Goal: Task Accomplishment & Management: Use online tool/utility

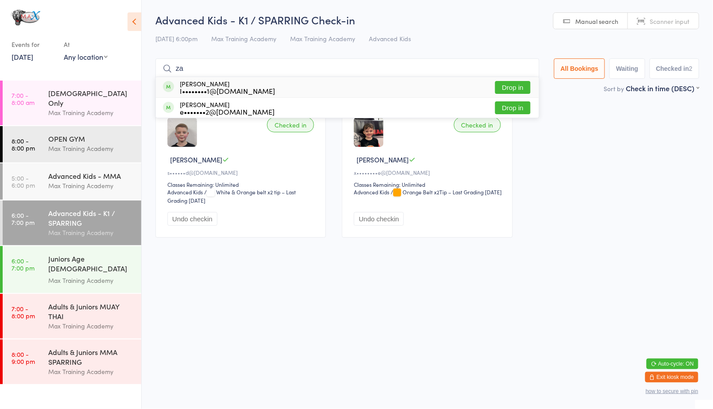
type input "za"
click at [516, 91] on button "Drop in" at bounding box center [512, 87] width 35 height 13
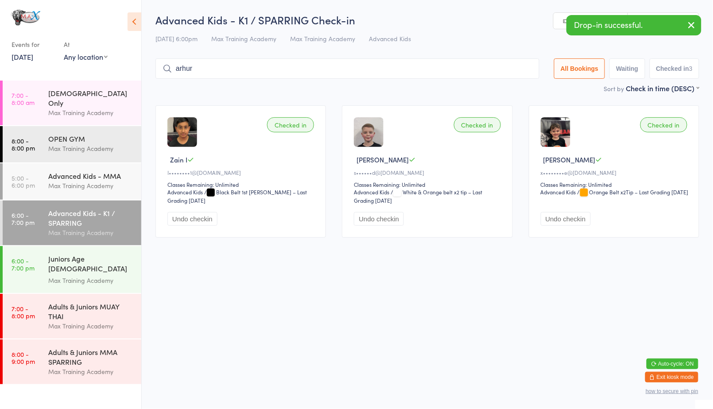
type input "arhur"
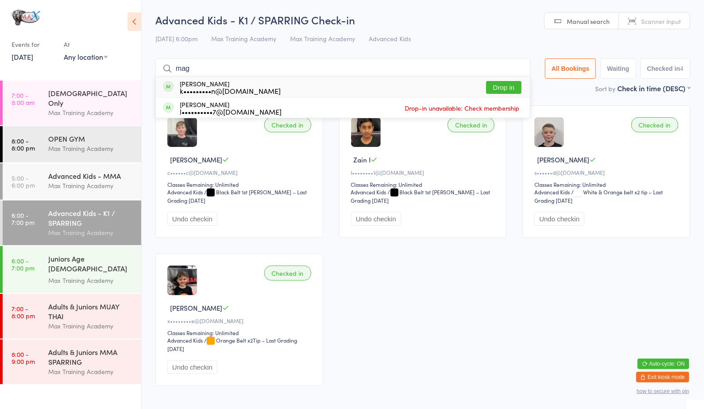
type input "mag"
click at [498, 81] on button "Drop in" at bounding box center [503, 87] width 35 height 13
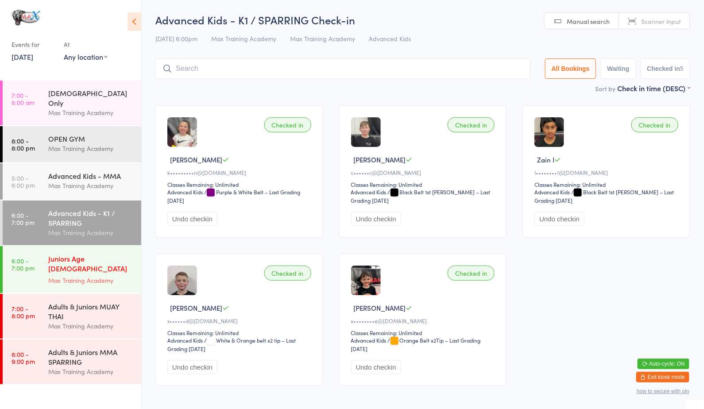
click at [80, 275] on div "Max Training Academy" at bounding box center [90, 280] width 85 height 10
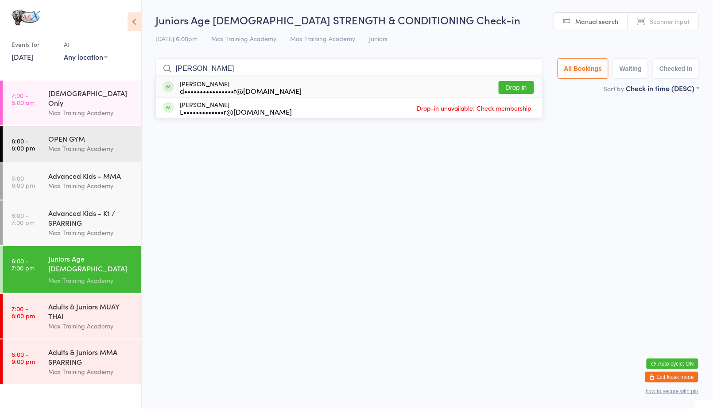
type input "[PERSON_NAME]"
click at [523, 86] on button "Drop in" at bounding box center [515, 87] width 35 height 13
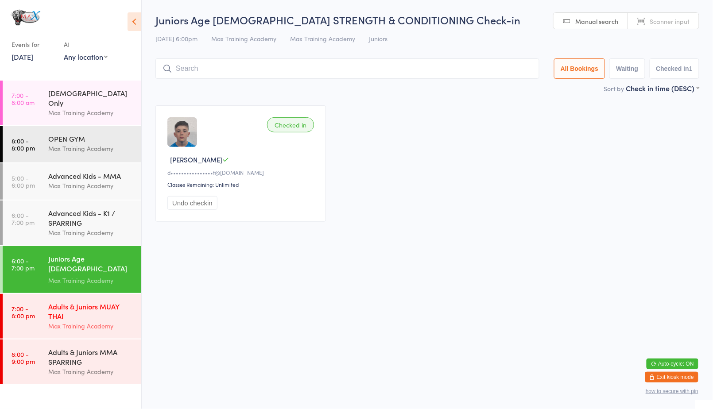
click at [54, 321] on div "Max Training Academy" at bounding box center [90, 326] width 85 height 10
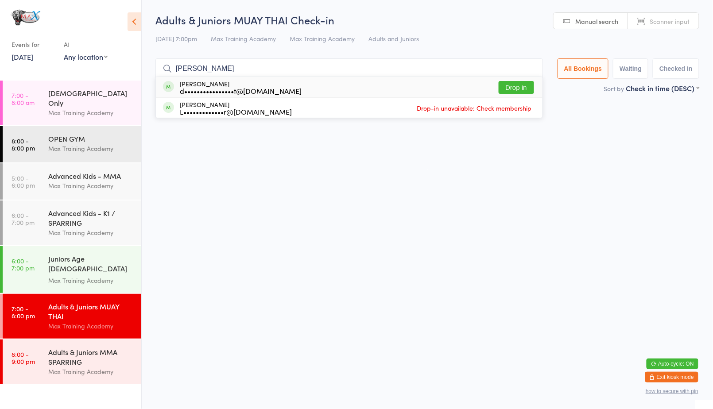
type input "[PERSON_NAME]"
click at [520, 84] on button "Drop in" at bounding box center [515, 87] width 35 height 13
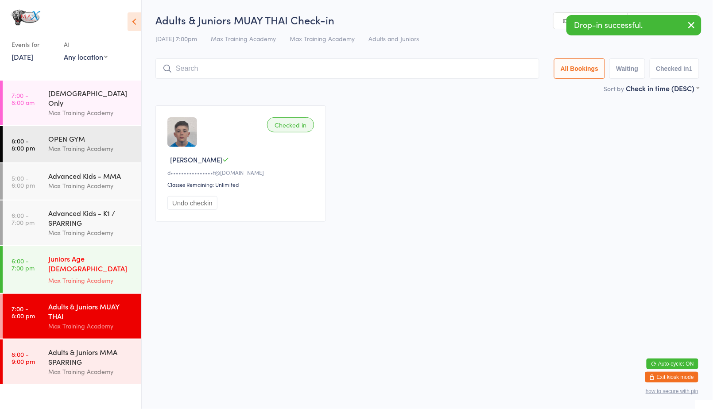
click at [119, 254] on div "Juniors Age [DEMOGRAPHIC_DATA] STRENGTH & CONDITIONING" at bounding box center [90, 265] width 85 height 22
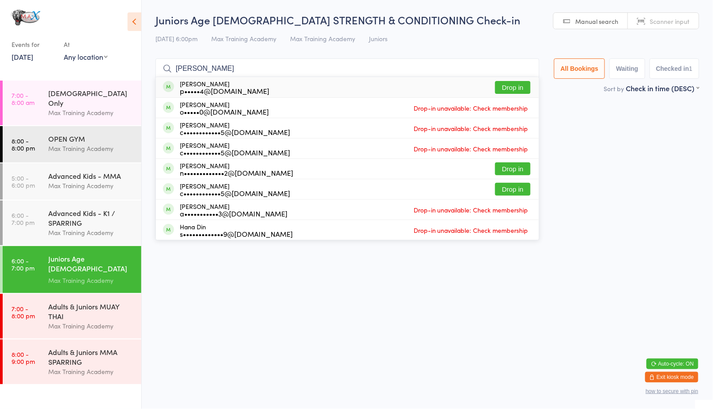
type input "[PERSON_NAME]"
click at [506, 86] on button "Drop in" at bounding box center [512, 87] width 35 height 13
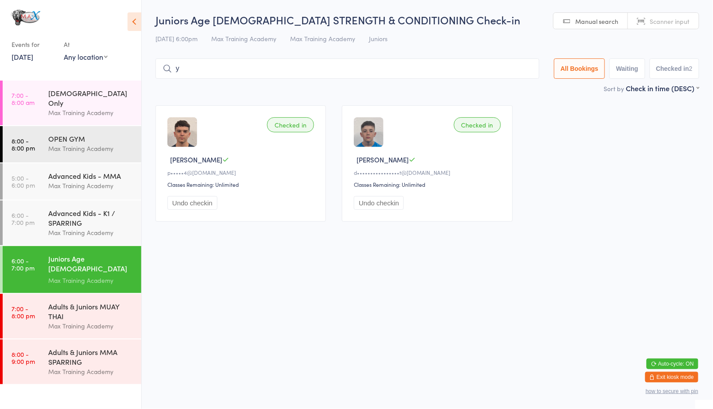
type input "yu"
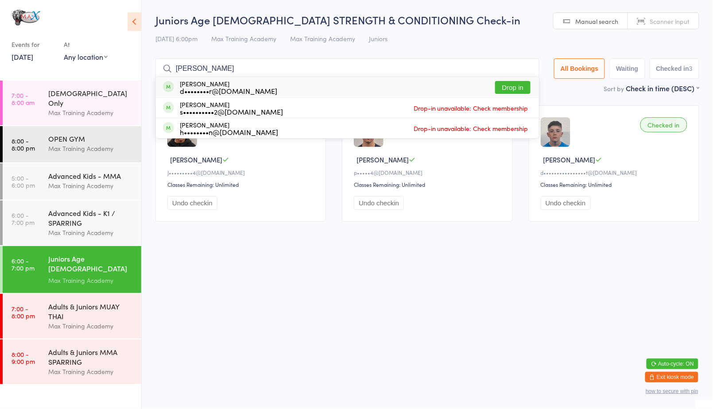
type input "[PERSON_NAME]"
click at [517, 85] on button "Drop in" at bounding box center [512, 87] width 35 height 13
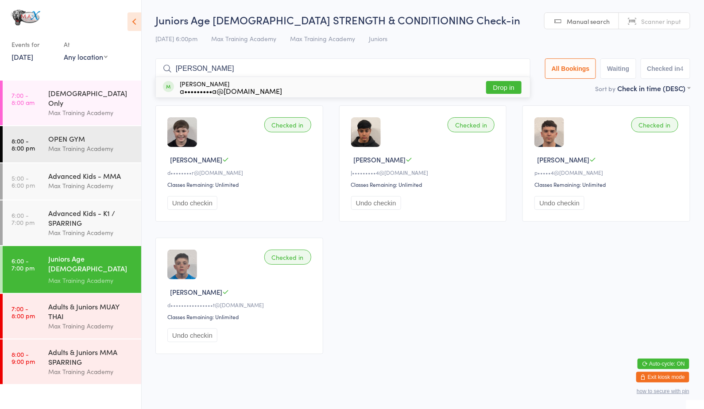
type input "[PERSON_NAME]"
click at [512, 85] on button "Drop in" at bounding box center [503, 87] width 35 height 13
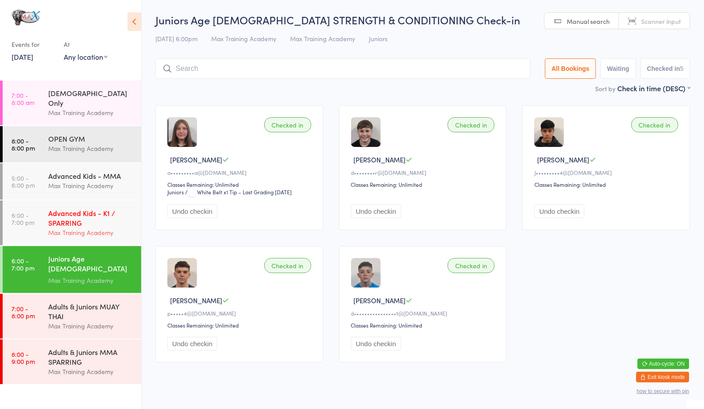
click at [68, 214] on div "Advanced Kids - K1 / SPARRING" at bounding box center [90, 217] width 85 height 19
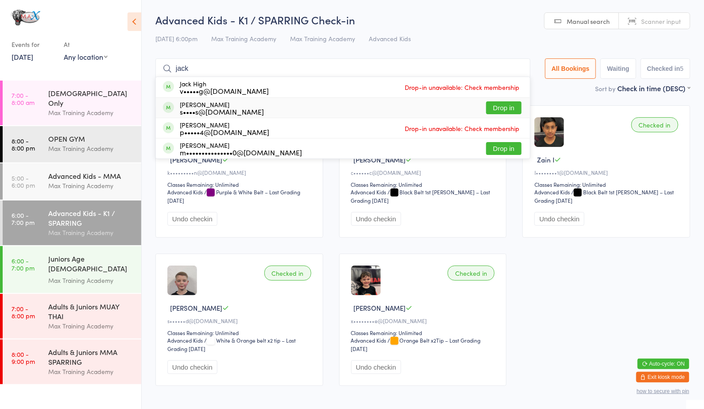
type input "jack"
click at [487, 112] on button "Drop in" at bounding box center [503, 107] width 35 height 13
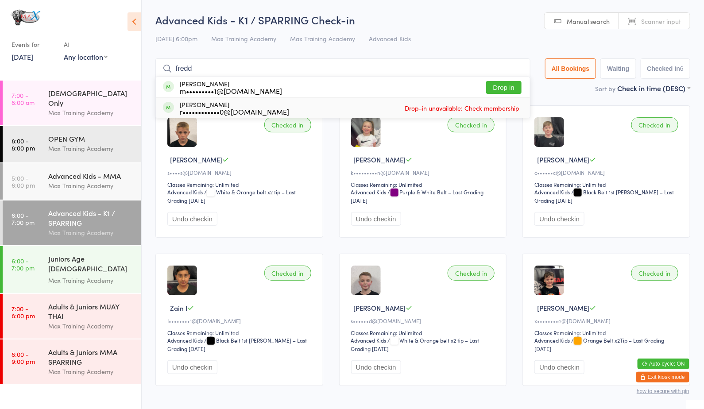
type input "fredd"
click at [502, 91] on button "Drop in" at bounding box center [503, 87] width 35 height 13
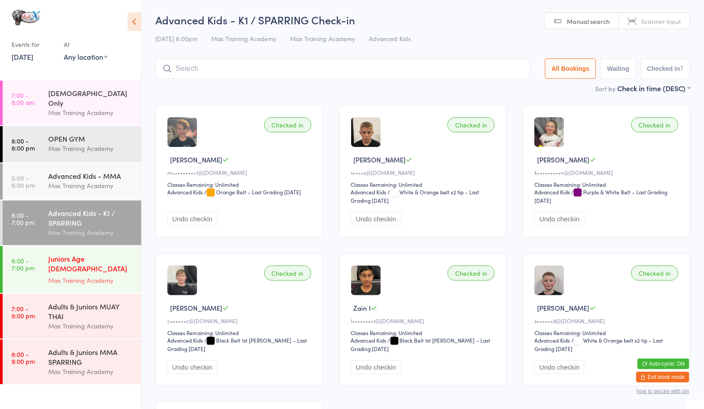
click at [94, 254] on div "Juniors Age [DEMOGRAPHIC_DATA] STRENGTH & CONDITIONING" at bounding box center [90, 265] width 85 height 22
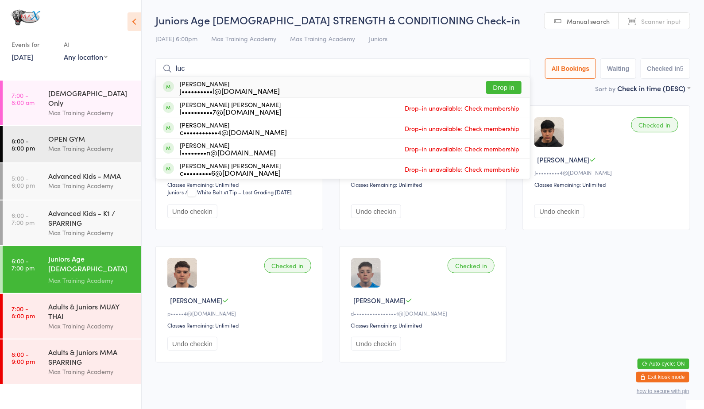
type input "luc"
click at [503, 86] on button "Drop in" at bounding box center [503, 87] width 35 height 13
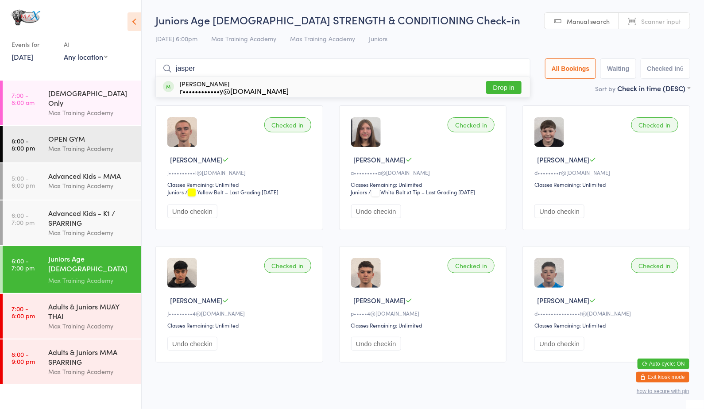
type input "jasper"
click at [503, 86] on button "Drop in" at bounding box center [503, 87] width 35 height 13
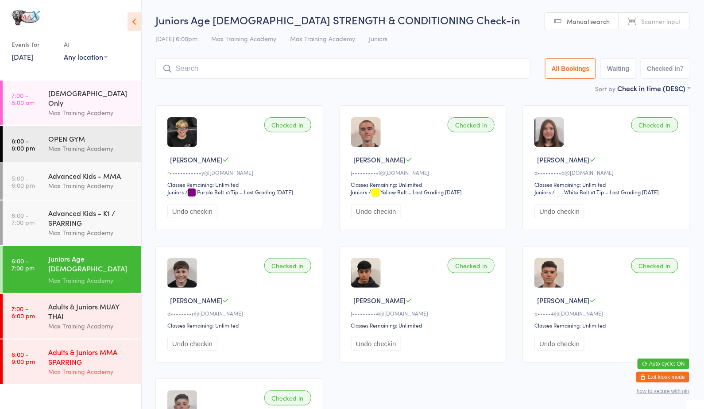
click at [108, 367] on div "Max Training Academy" at bounding box center [90, 372] width 85 height 10
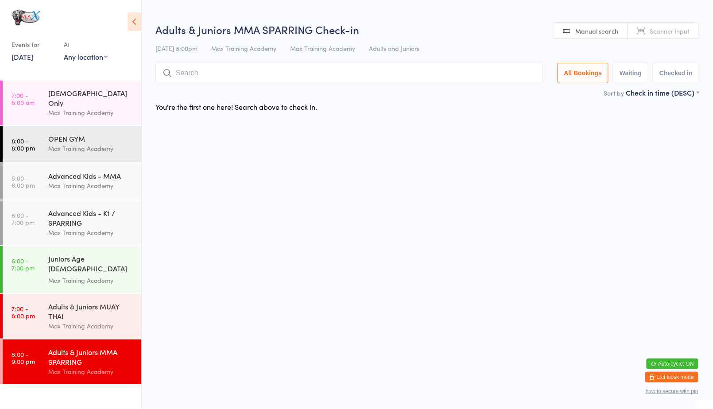
click at [108, 367] on div "Max Training Academy" at bounding box center [90, 372] width 85 height 10
click at [100, 324] on div "Adults & Juniors MUAY THAI Max Training Academy" at bounding box center [94, 316] width 93 height 45
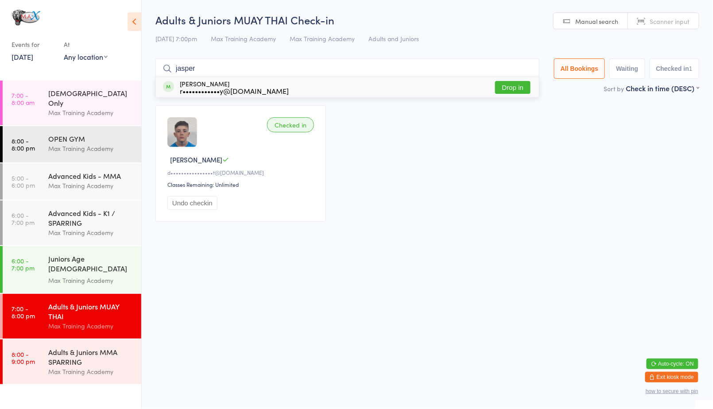
type input "jasper"
click at [506, 91] on button "Drop in" at bounding box center [512, 87] width 35 height 13
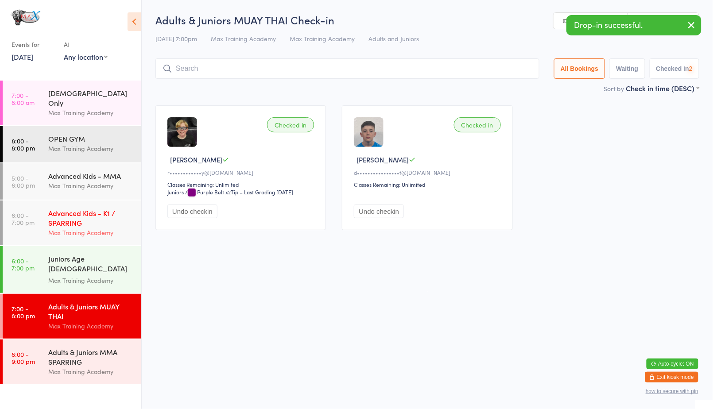
click at [74, 217] on div "Advanced Kids - K1 / SPARRING" at bounding box center [90, 217] width 85 height 19
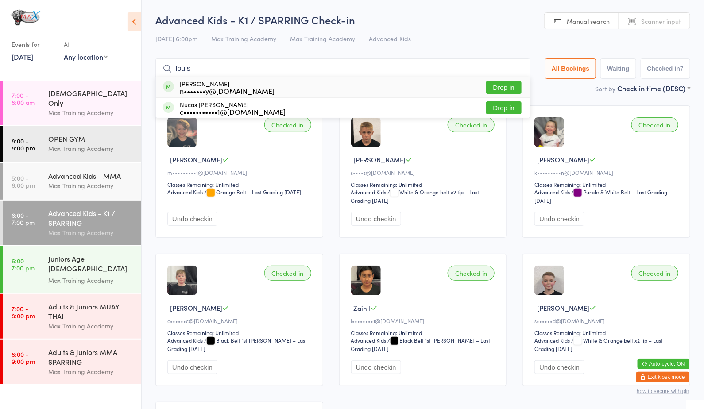
type input "louis"
click at [506, 89] on button "Drop in" at bounding box center [503, 87] width 35 height 13
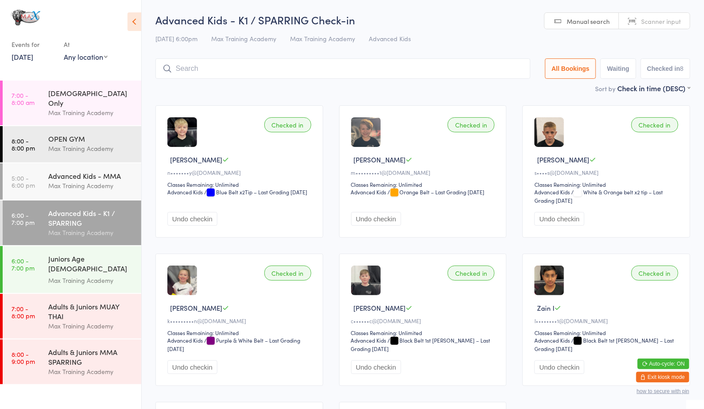
scroll to position [6, 0]
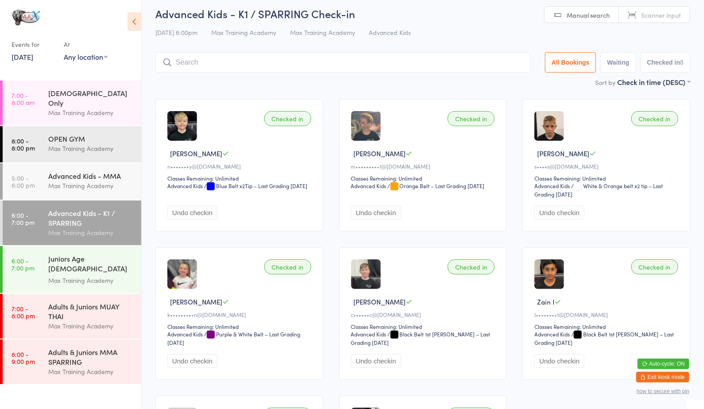
drag, startPoint x: 616, startPoint y: 198, endPoint x: 418, endPoint y: 101, distance: 220.5
click at [418, 101] on div "Checked in [PERSON_NAME] C n•••••••y@[DOMAIN_NAME] Classes Remaining: Unlimited…" at bounding box center [422, 313] width 551 height 445
drag, startPoint x: 418, startPoint y: 101, endPoint x: 388, endPoint y: 64, distance: 48.2
click at [388, 64] on input "search" at bounding box center [342, 62] width 375 height 20
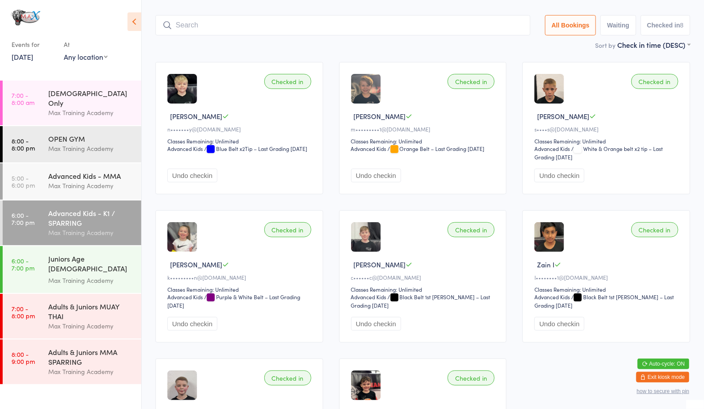
scroll to position [59, 0]
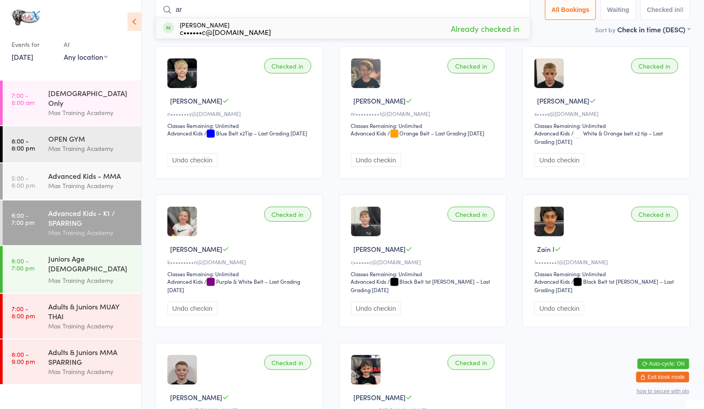
type input "a"
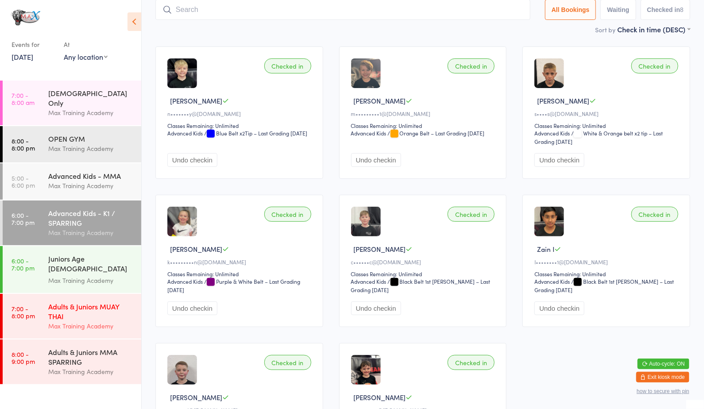
click at [115, 301] on div "Adults & Juniors MUAY THAI" at bounding box center [90, 310] width 85 height 19
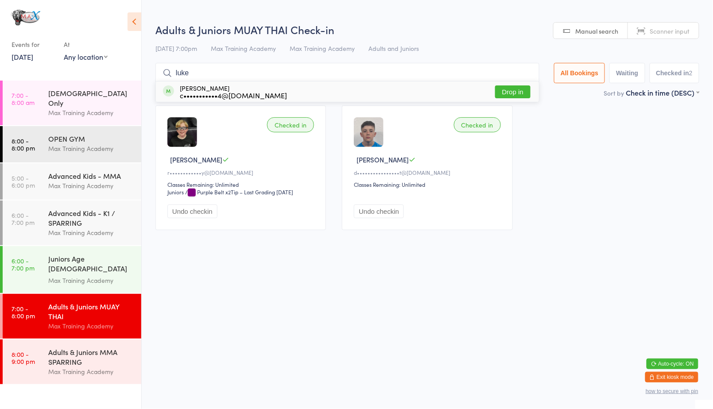
type input "luke"
click at [513, 92] on button "Drop in" at bounding box center [512, 91] width 35 height 13
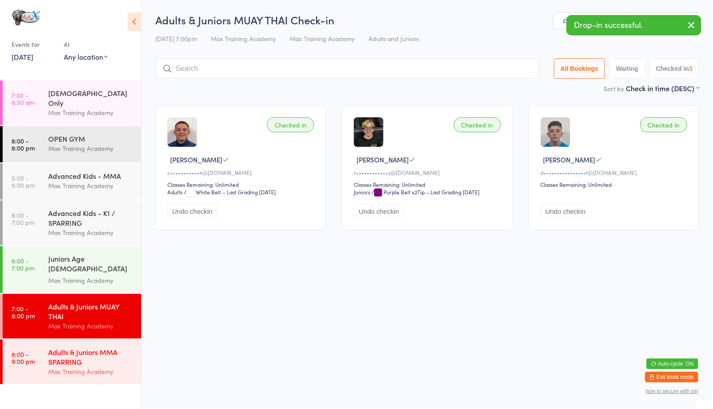
click at [124, 367] on div "Max Training Academy" at bounding box center [90, 372] width 85 height 10
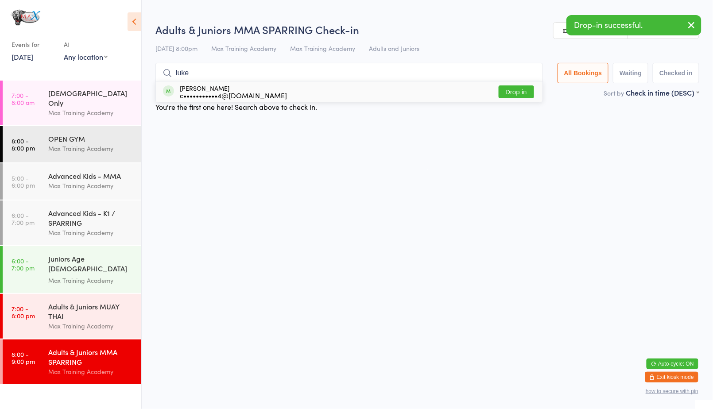
type input "luke"
click at [513, 92] on button "Drop in" at bounding box center [515, 91] width 35 height 13
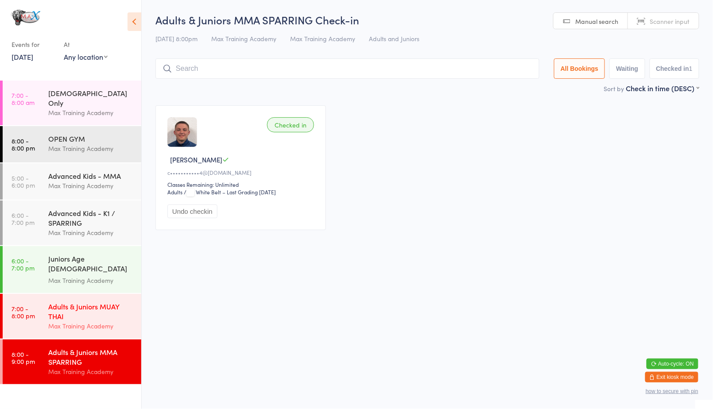
click at [81, 304] on div "Adults & Juniors MUAY THAI" at bounding box center [90, 310] width 85 height 19
